Goal: Task Accomplishment & Management: Use online tool/utility

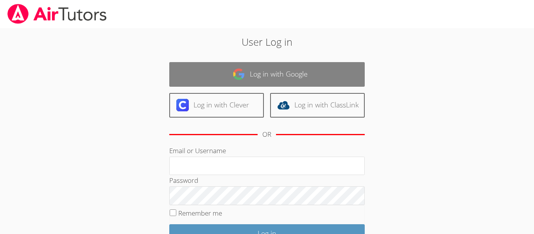
click at [292, 77] on link "Log in with Google" at bounding box center [267, 74] width 196 height 25
click at [293, 79] on link "Log in with Google" at bounding box center [267, 74] width 196 height 25
click at [293, 76] on link "Log in with Google" at bounding box center [267, 74] width 196 height 25
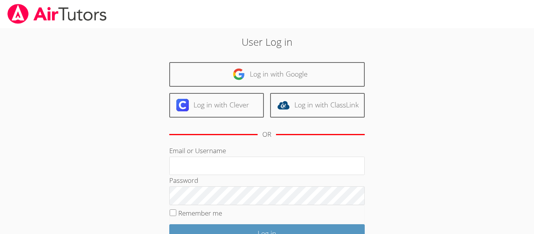
scroll to position [71, 0]
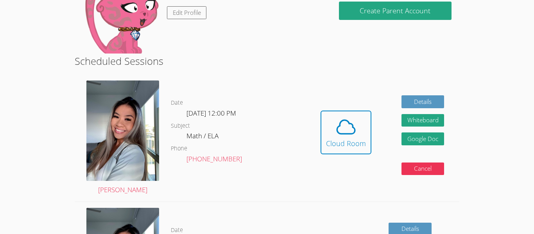
scroll to position [151, 0]
click at [358, 131] on span at bounding box center [346, 127] width 40 height 22
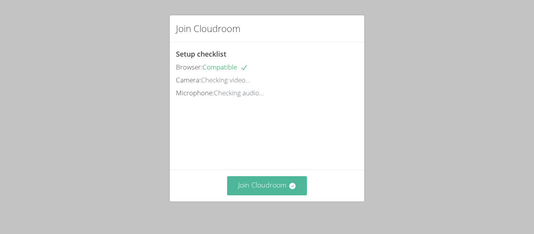
click at [268, 189] on button "Join Cloudroom" at bounding box center [267, 185] width 80 height 19
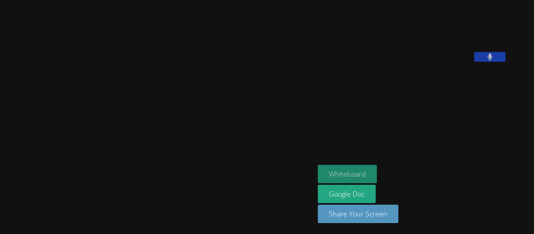
click at [365, 171] on button "Whiteboard" at bounding box center [347, 174] width 59 height 18
